Goal: Task Accomplishment & Management: Use online tool/utility

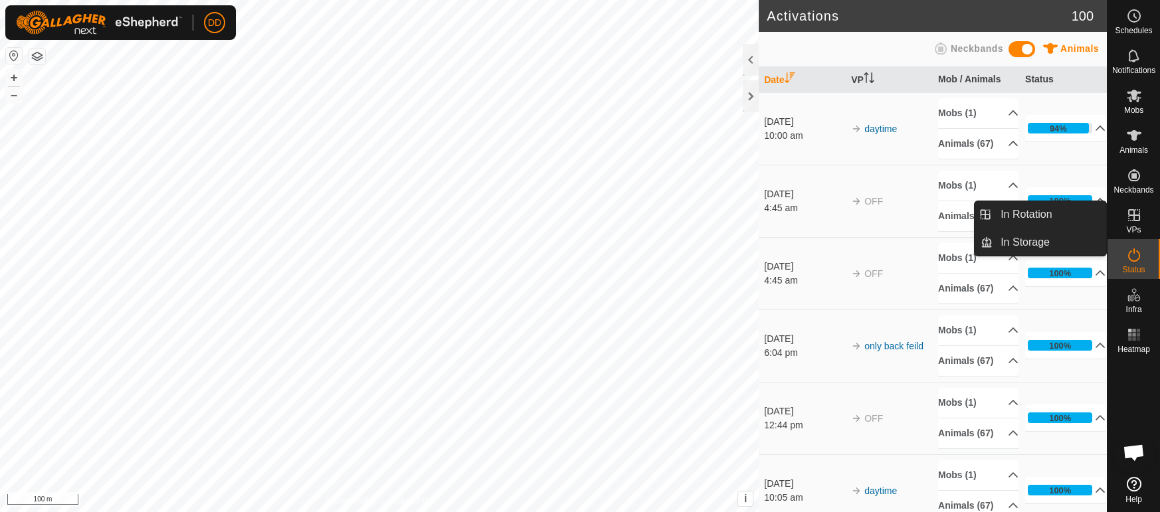
click at [1132, 226] on span "VPs" at bounding box center [1133, 230] width 15 height 8
click at [1047, 215] on link "In Rotation" at bounding box center [1050, 214] width 114 height 27
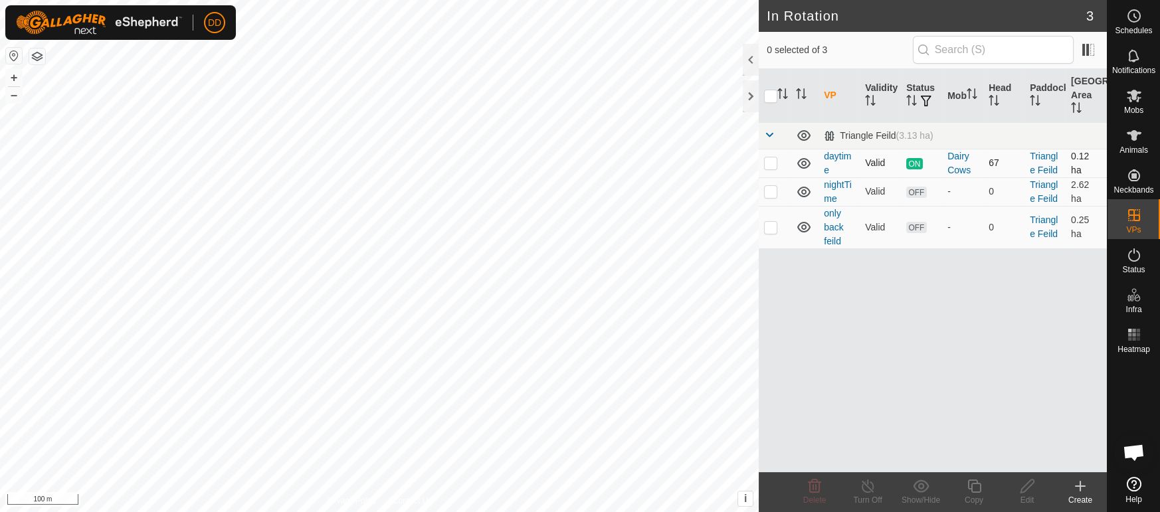
click at [773, 161] on p-checkbox at bounding box center [770, 162] width 13 height 11
checkbox input "false"
click at [769, 197] on td at bounding box center [775, 191] width 32 height 29
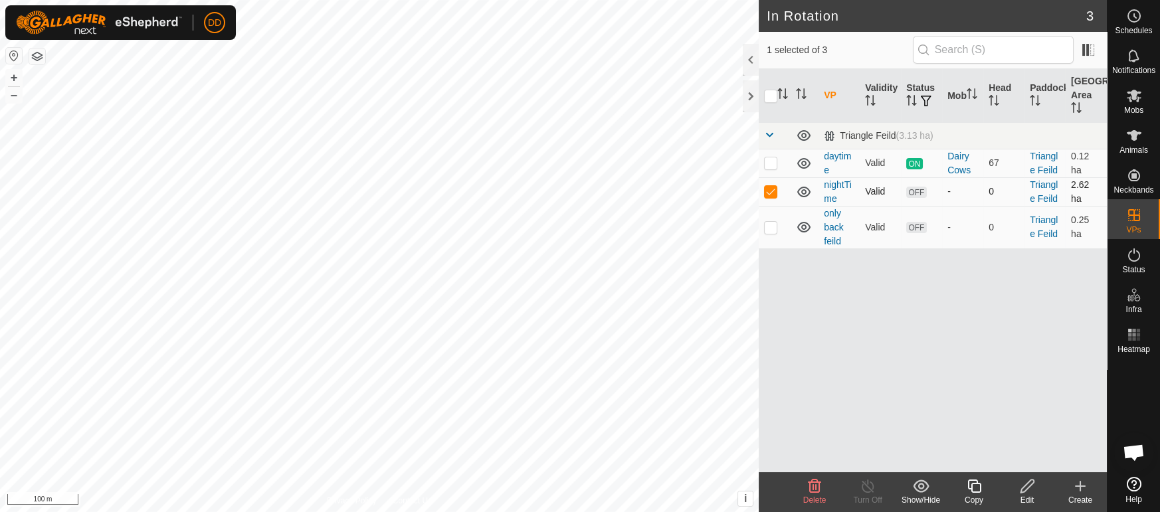
checkbox input "false"
click at [765, 227] on p-checkbox at bounding box center [770, 227] width 13 height 11
checkbox input "false"
click at [769, 199] on td at bounding box center [775, 191] width 32 height 29
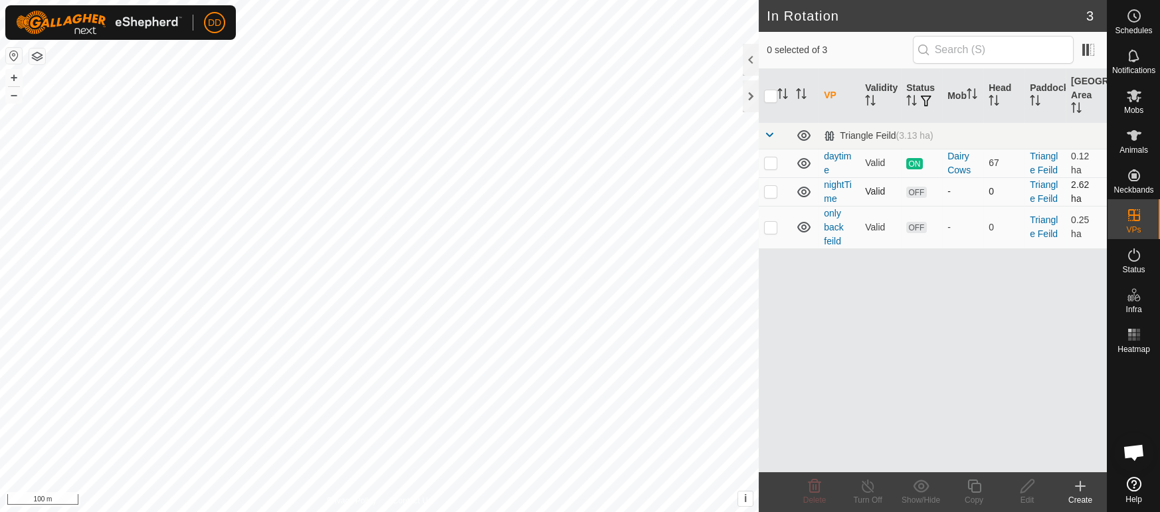
checkbox input "true"
click at [1131, 104] on es-mob-svg-icon at bounding box center [1134, 95] width 24 height 21
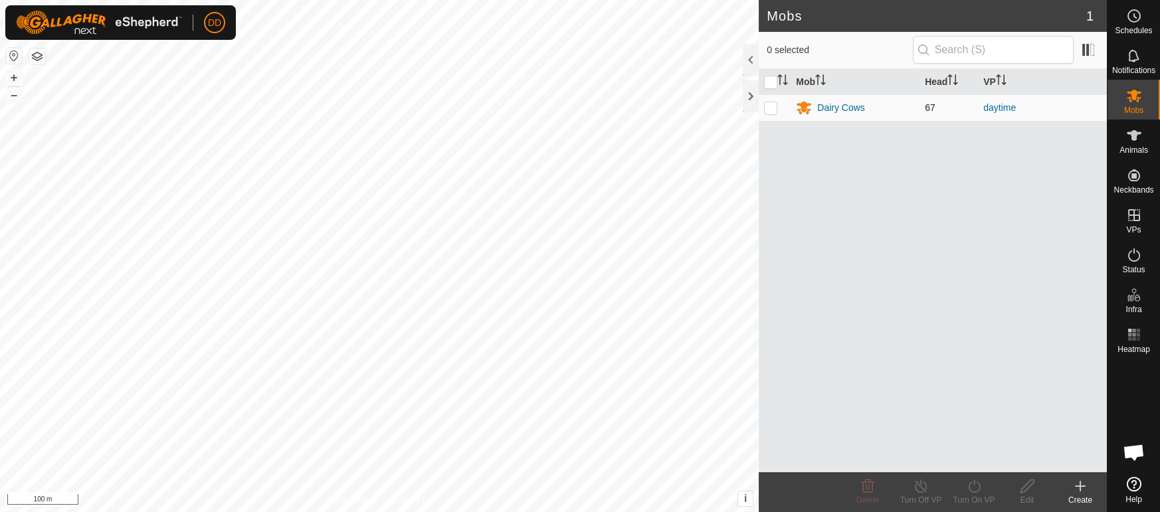
click at [766, 109] on p-checkbox at bounding box center [770, 107] width 13 height 11
checkbox input "true"
click at [971, 485] on icon at bounding box center [974, 486] width 17 height 16
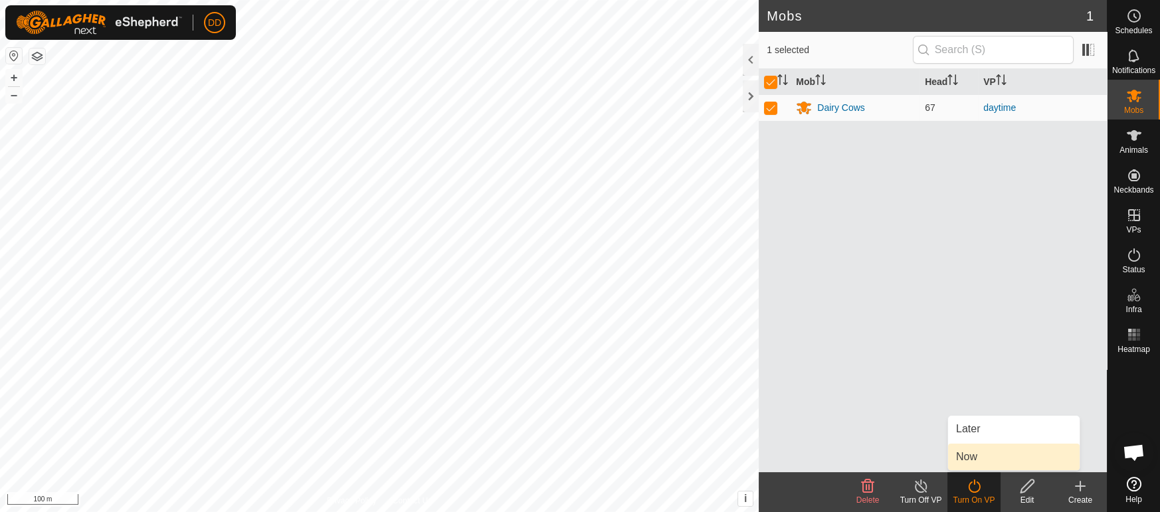
click at [963, 449] on link "Now" at bounding box center [1014, 457] width 132 height 27
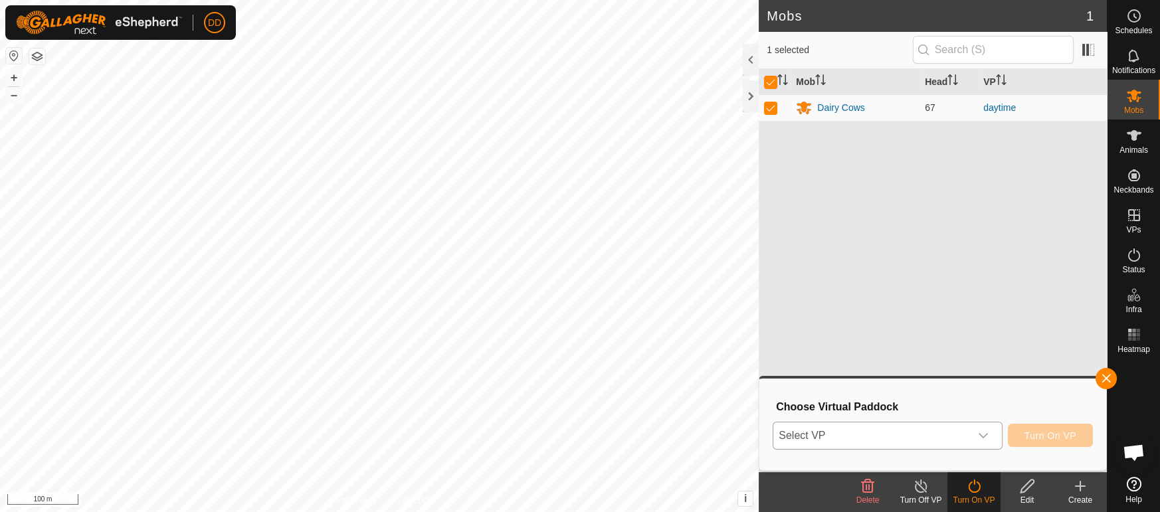
click at [866, 430] on span "Select VP" at bounding box center [871, 436] width 196 height 27
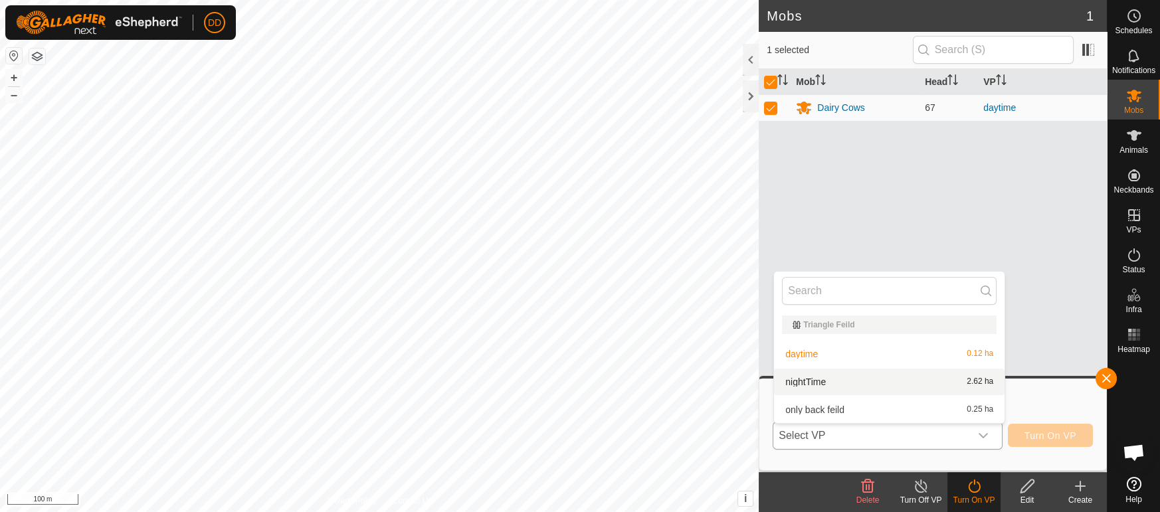
click at [855, 378] on li "nightTime 2.62 ha" at bounding box center [889, 382] width 231 height 27
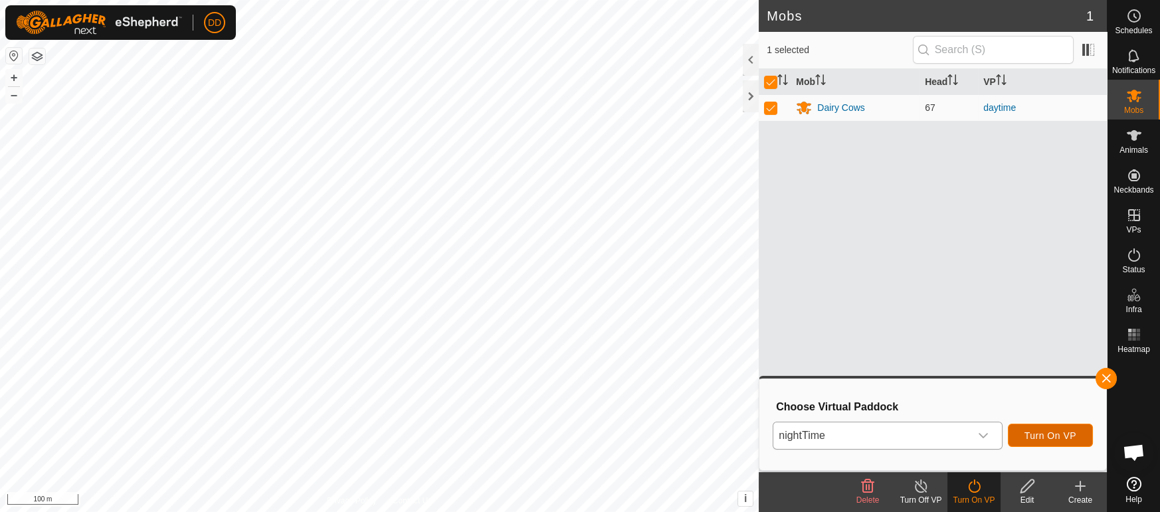
click at [1014, 427] on button "Turn On VP" at bounding box center [1050, 435] width 85 height 23
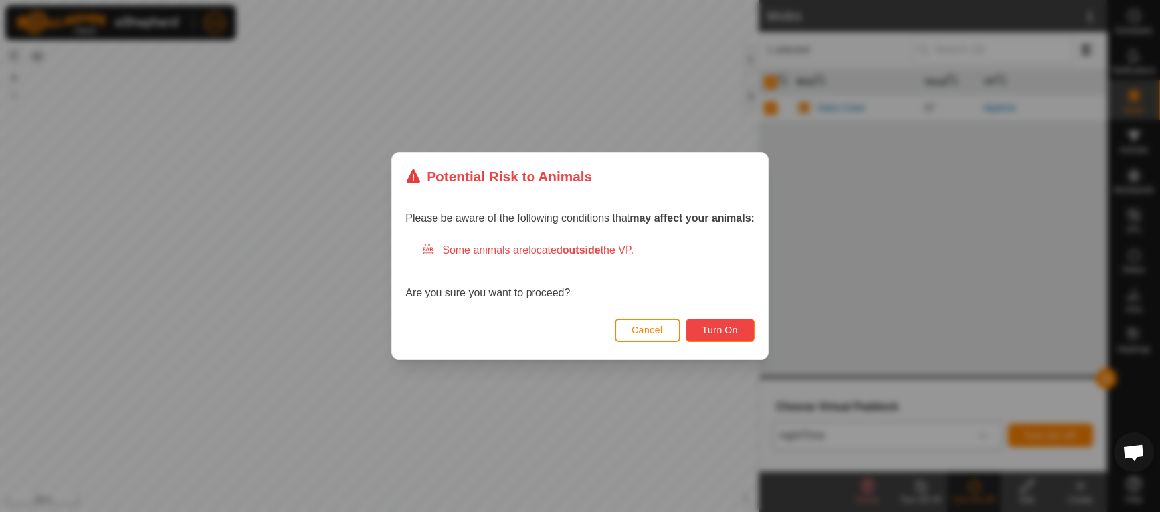
click at [711, 332] on span "Turn On" at bounding box center [720, 330] width 36 height 11
